Goal: Task Accomplishment & Management: Complete application form

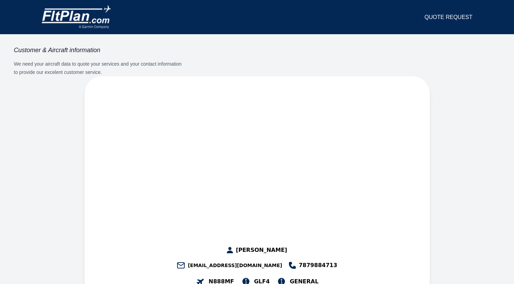
select select "**"
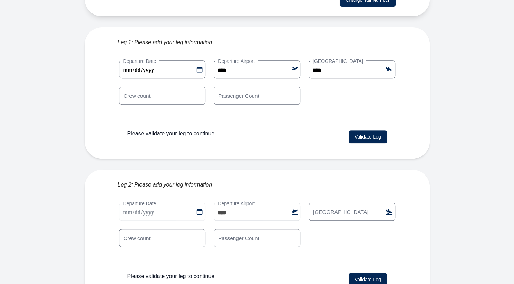
click at [364, 130] on button "Validate Leg" at bounding box center [368, 136] width 38 height 13
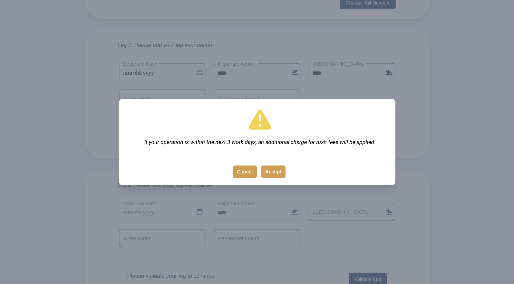
click at [285, 174] on button "Accept" at bounding box center [273, 171] width 25 height 12
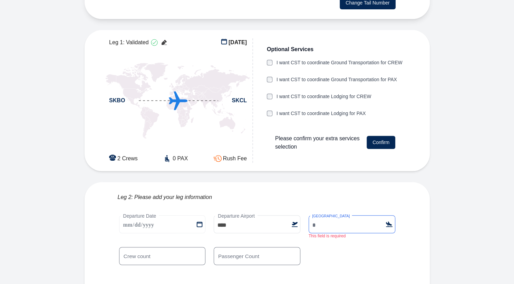
click at [349, 215] on input "[GEOGRAPHIC_DATA]" at bounding box center [352, 224] width 87 height 18
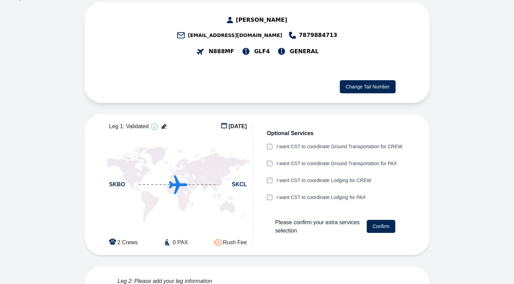
scroll to position [88, 0]
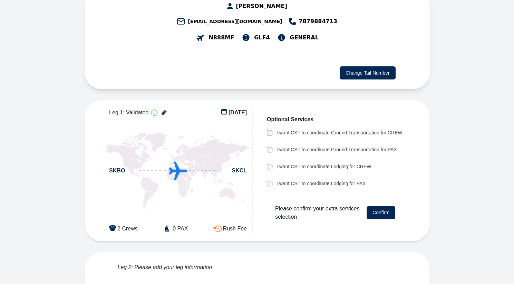
type input "****"
click at [201, 186] on div "Leg 1: Validated [DATE] SKBO SKCL 2 Crews 0 PAX Rush Fee" at bounding box center [179, 170] width 150 height 124
click at [165, 108] on icon at bounding box center [164, 112] width 8 height 8
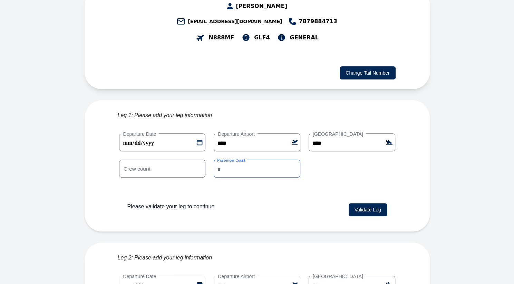
click at [294, 160] on input "*" at bounding box center [257, 169] width 87 height 18
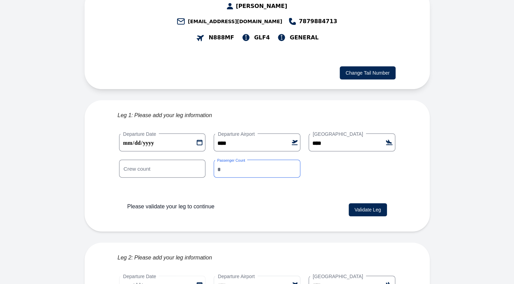
click at [294, 160] on input "*" at bounding box center [257, 169] width 87 height 18
type input "*"
click at [294, 160] on input "*" at bounding box center [257, 169] width 87 height 18
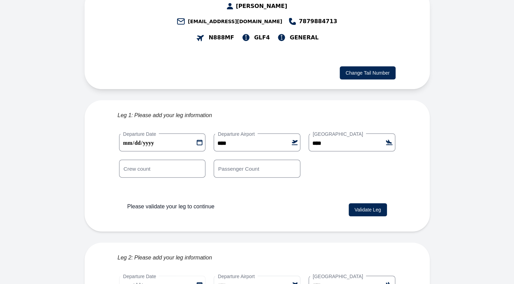
click at [364, 203] on button "Validate Leg" at bounding box center [368, 209] width 38 height 13
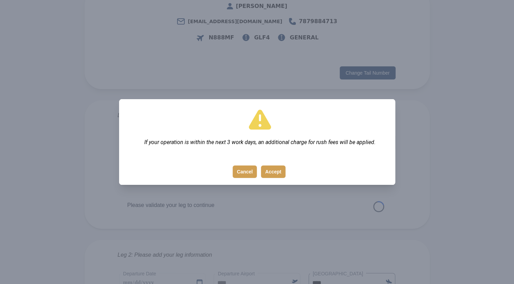
click at [275, 169] on button "Accept" at bounding box center [273, 171] width 25 height 12
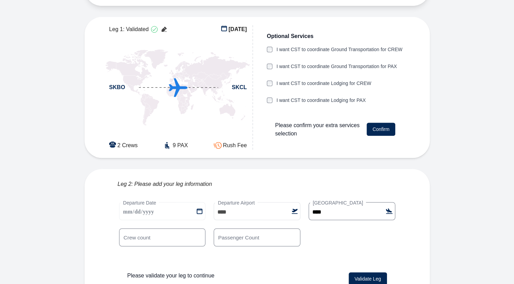
scroll to position [171, 0]
click at [293, 229] on input "*" at bounding box center [257, 238] width 87 height 18
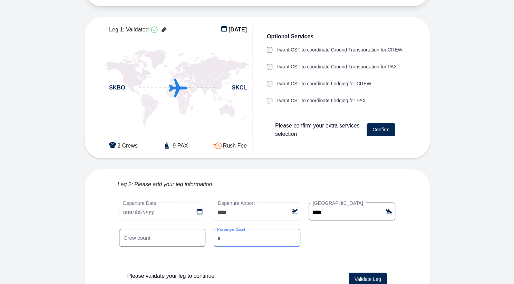
click at [293, 229] on input "*" at bounding box center [257, 238] width 87 height 18
type input "*"
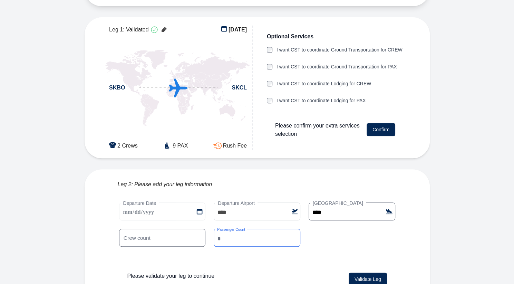
click at [293, 229] on input "*" at bounding box center [257, 238] width 87 height 18
click at [377, 273] on button "Validate Leg" at bounding box center [368, 279] width 38 height 13
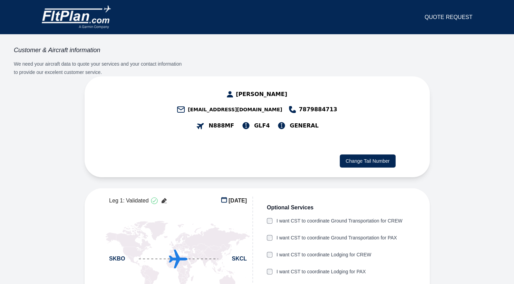
scroll to position [0, 0]
click at [162, 197] on icon at bounding box center [164, 201] width 8 height 8
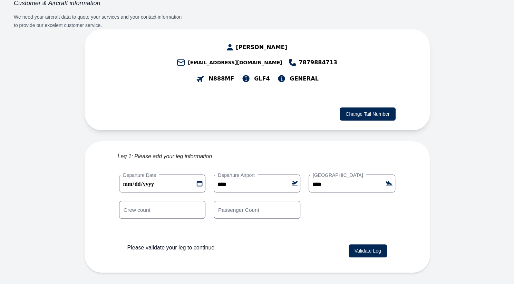
scroll to position [44, 0]
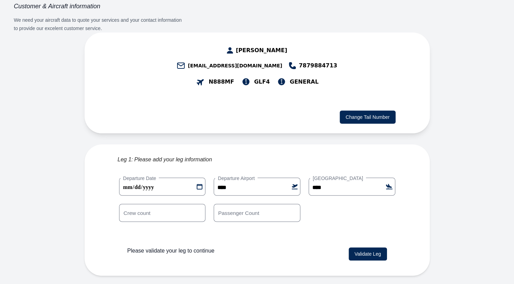
click at [361, 247] on button "Validate Leg" at bounding box center [368, 253] width 38 height 13
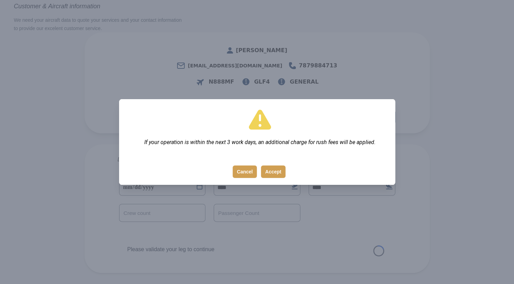
click at [268, 168] on button "Accept" at bounding box center [273, 171] width 25 height 12
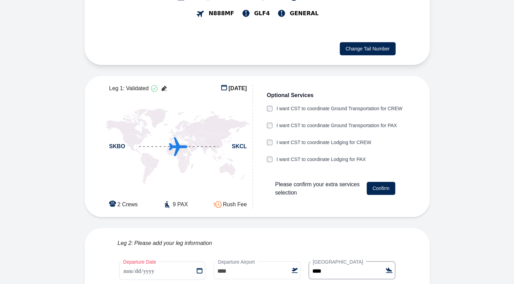
scroll to position [164, 0]
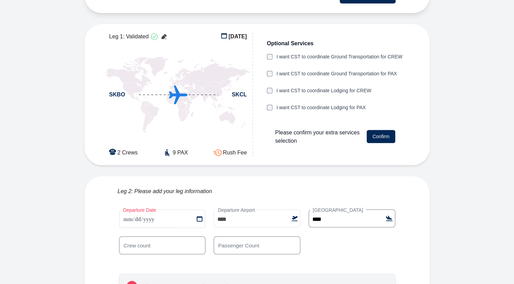
click at [383, 130] on button "Confirm" at bounding box center [381, 136] width 29 height 13
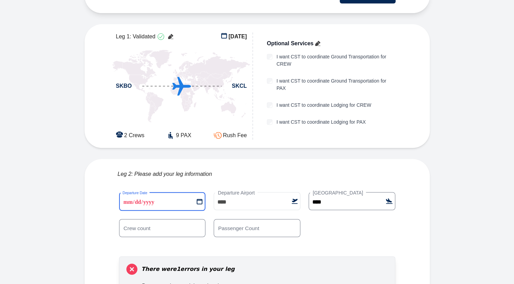
click at [198, 192] on 1 "**********" at bounding box center [162, 201] width 87 height 19
type 1 "**********"
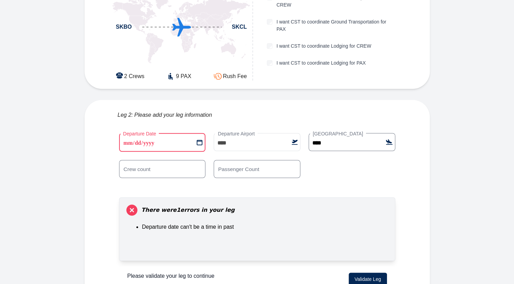
click at [357, 273] on button "Validate Leg" at bounding box center [368, 279] width 38 height 13
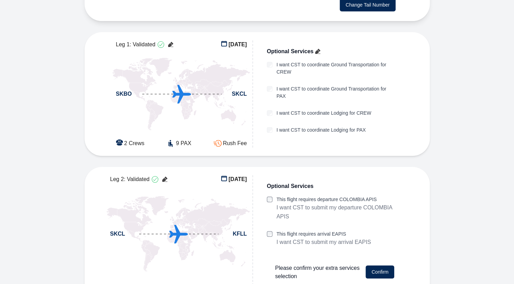
scroll to position [156, 0]
click at [387, 266] on button "Confirm" at bounding box center [380, 272] width 29 height 13
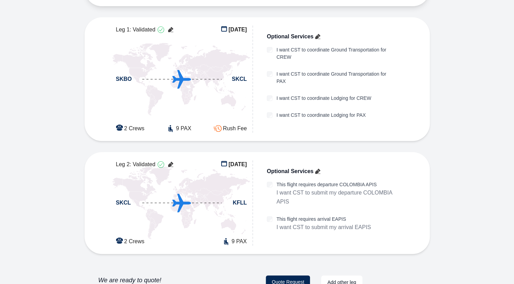
scroll to position [170, 0]
click at [290, 276] on button "Quote Request" at bounding box center [288, 283] width 44 height 14
